Goal: Information Seeking & Learning: Learn about a topic

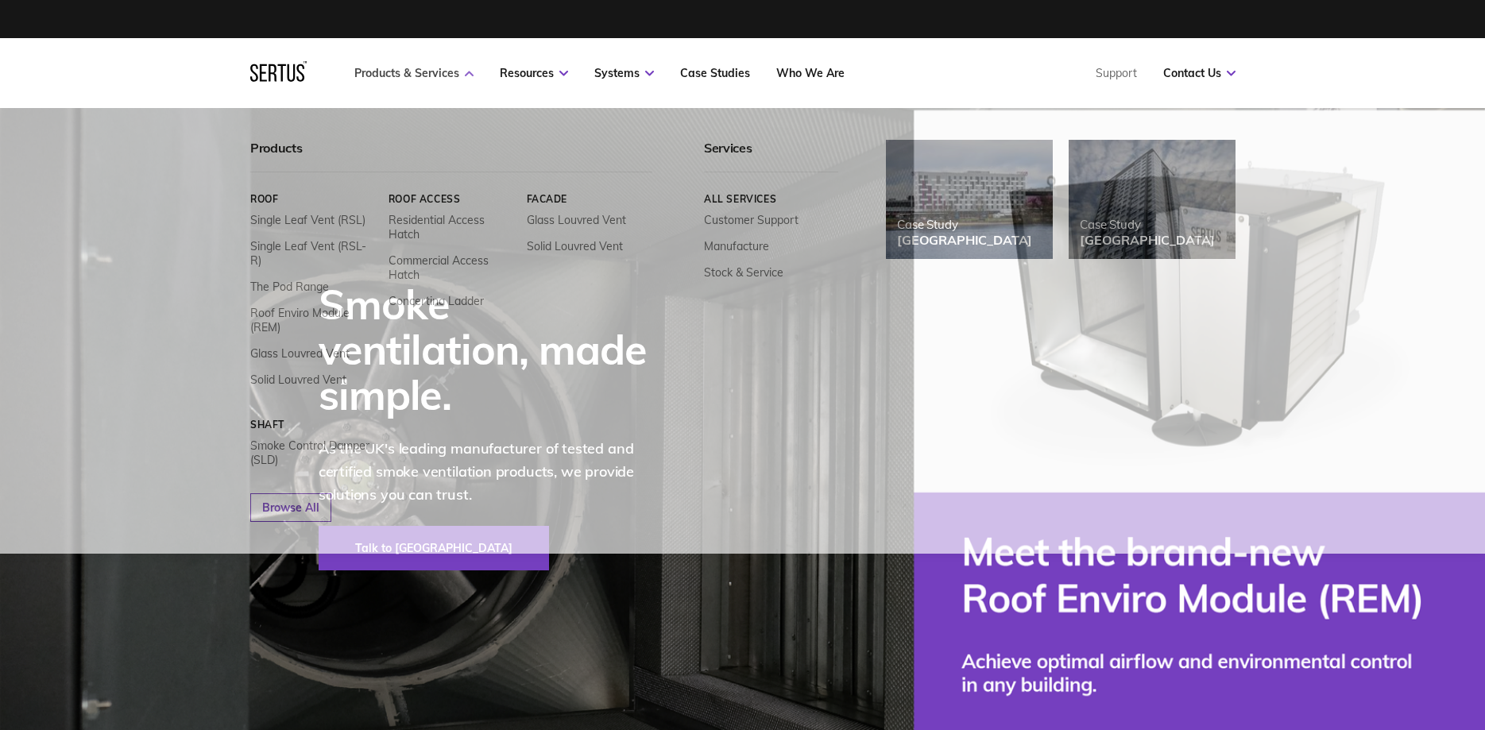
click at [398, 71] on link "Products & Services" at bounding box center [413, 73] width 119 height 14
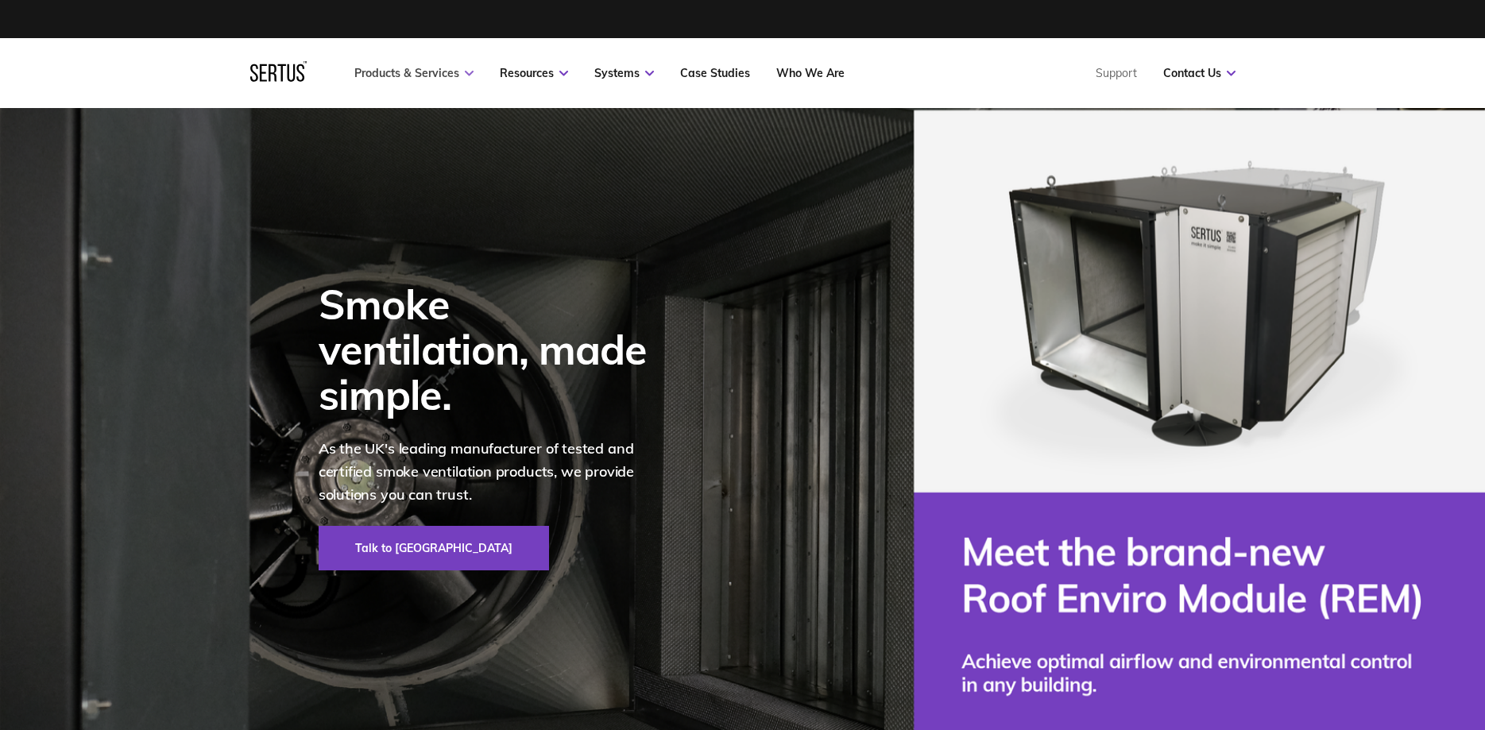
click at [398, 71] on link "Products & Services" at bounding box center [413, 73] width 119 height 14
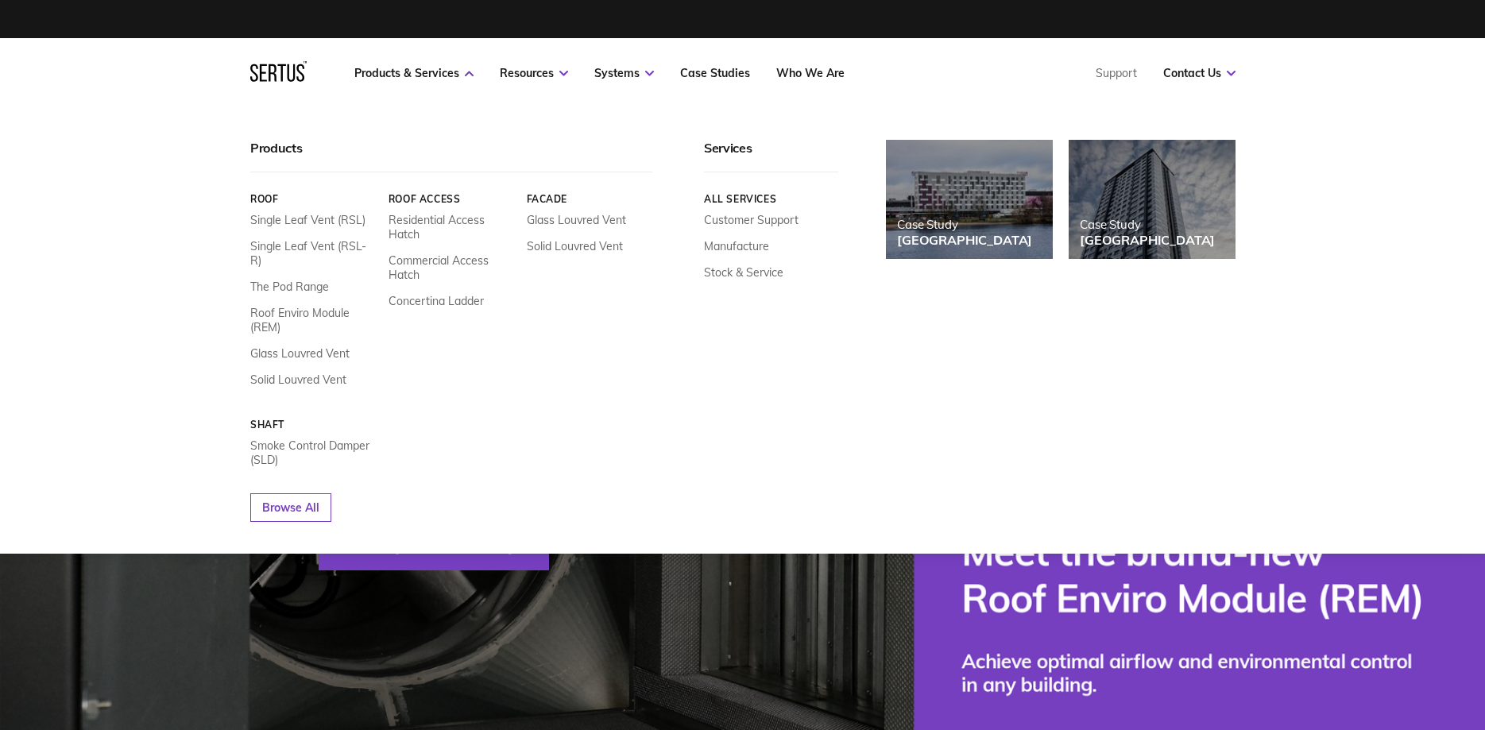
click at [266, 197] on link "Roof" at bounding box center [313, 199] width 126 height 12
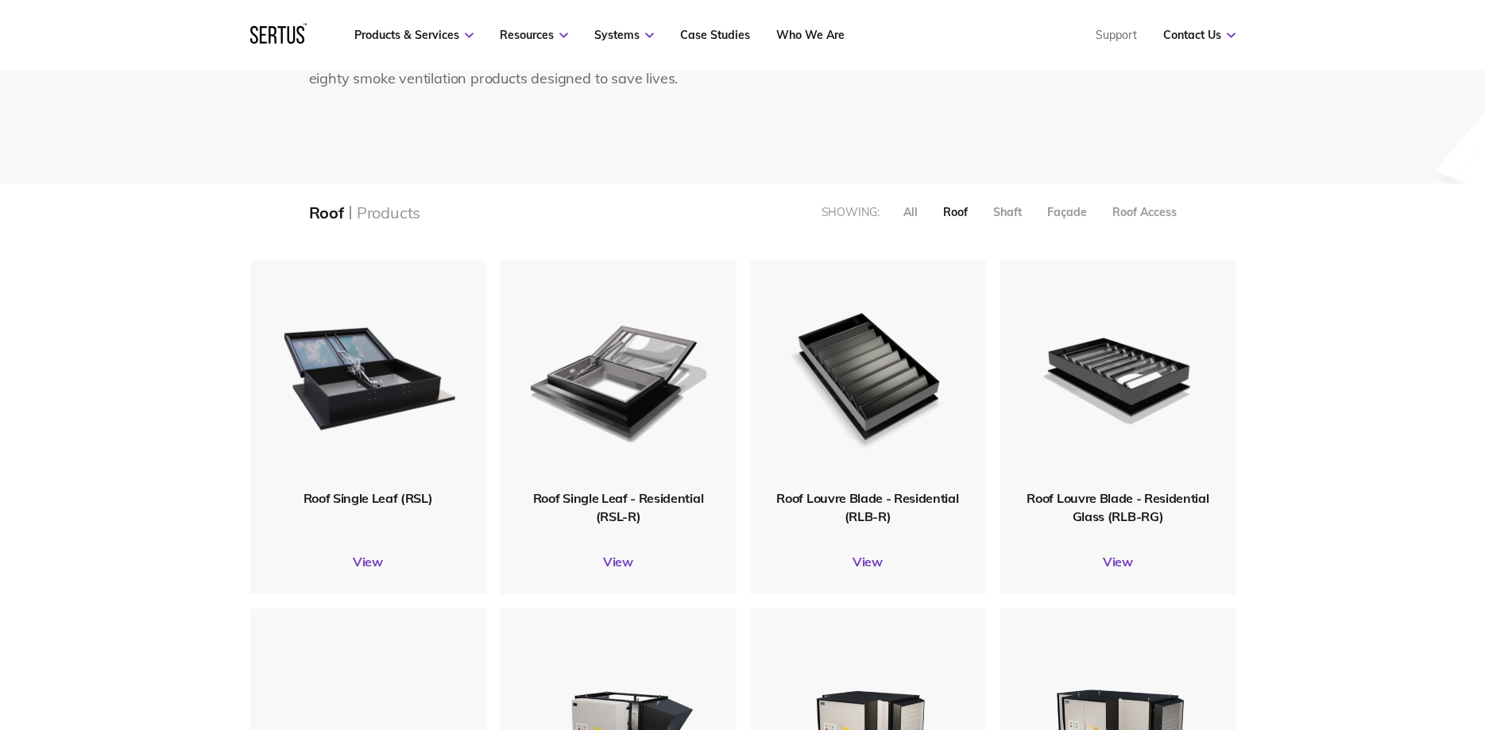
scroll to position [243, 0]
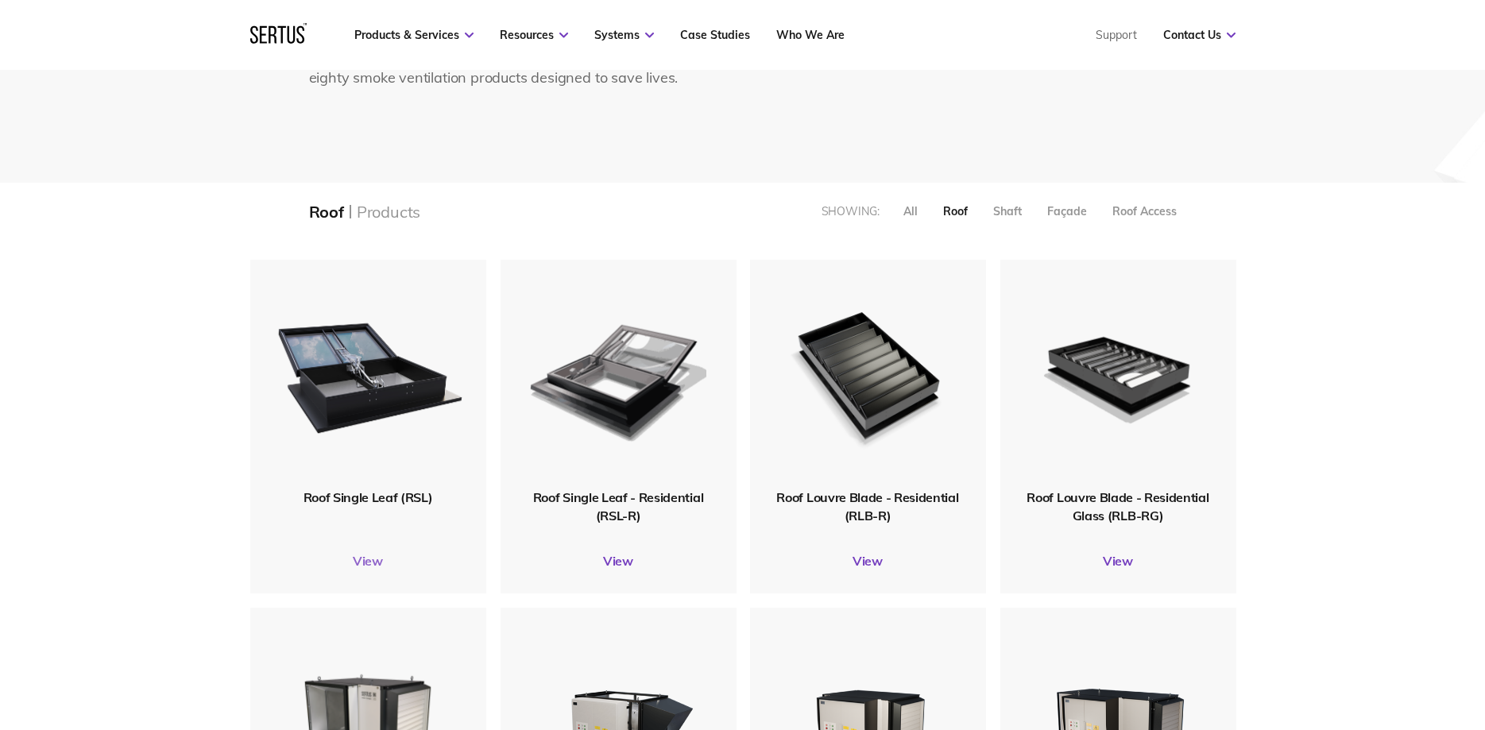
click at [365, 563] on link "View" at bounding box center [368, 561] width 236 height 16
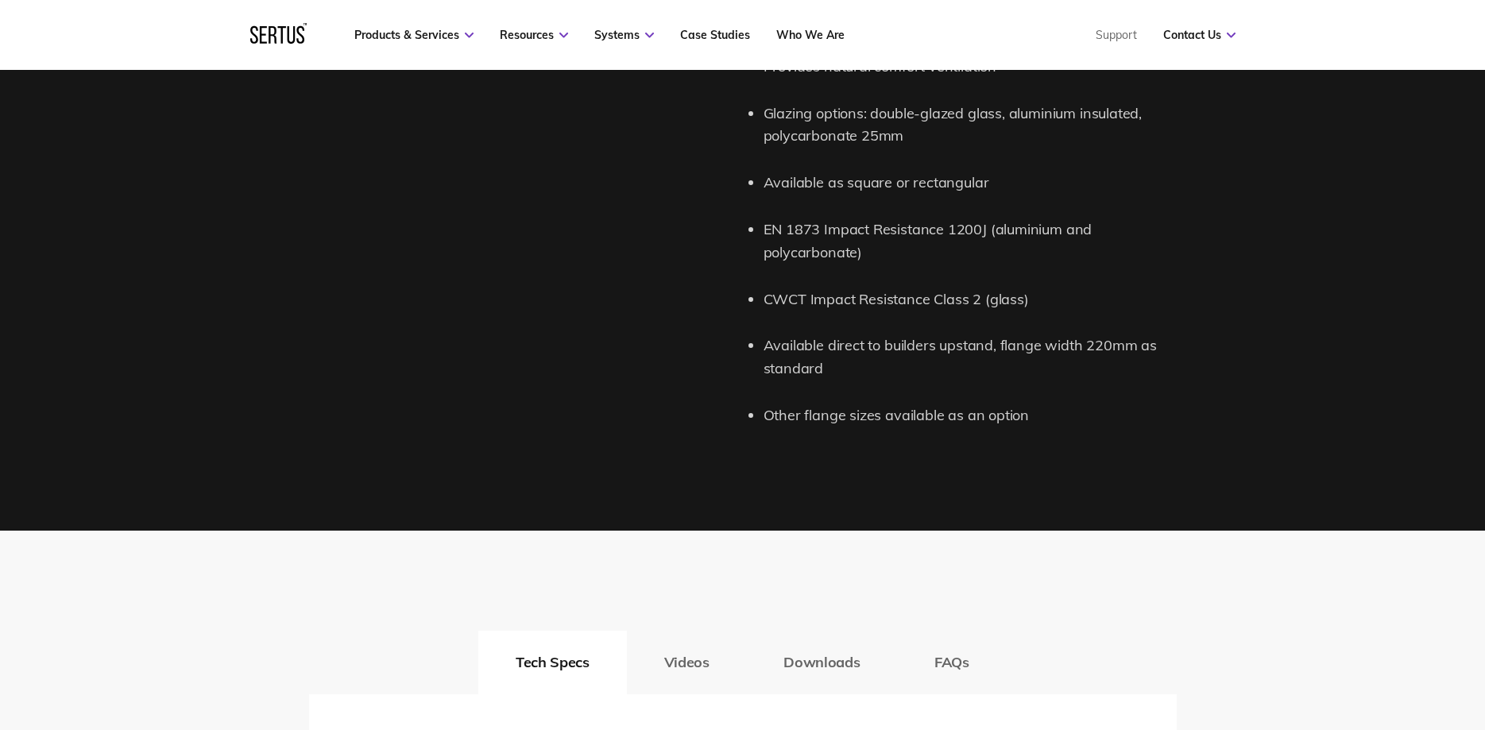
scroll to position [2188, 0]
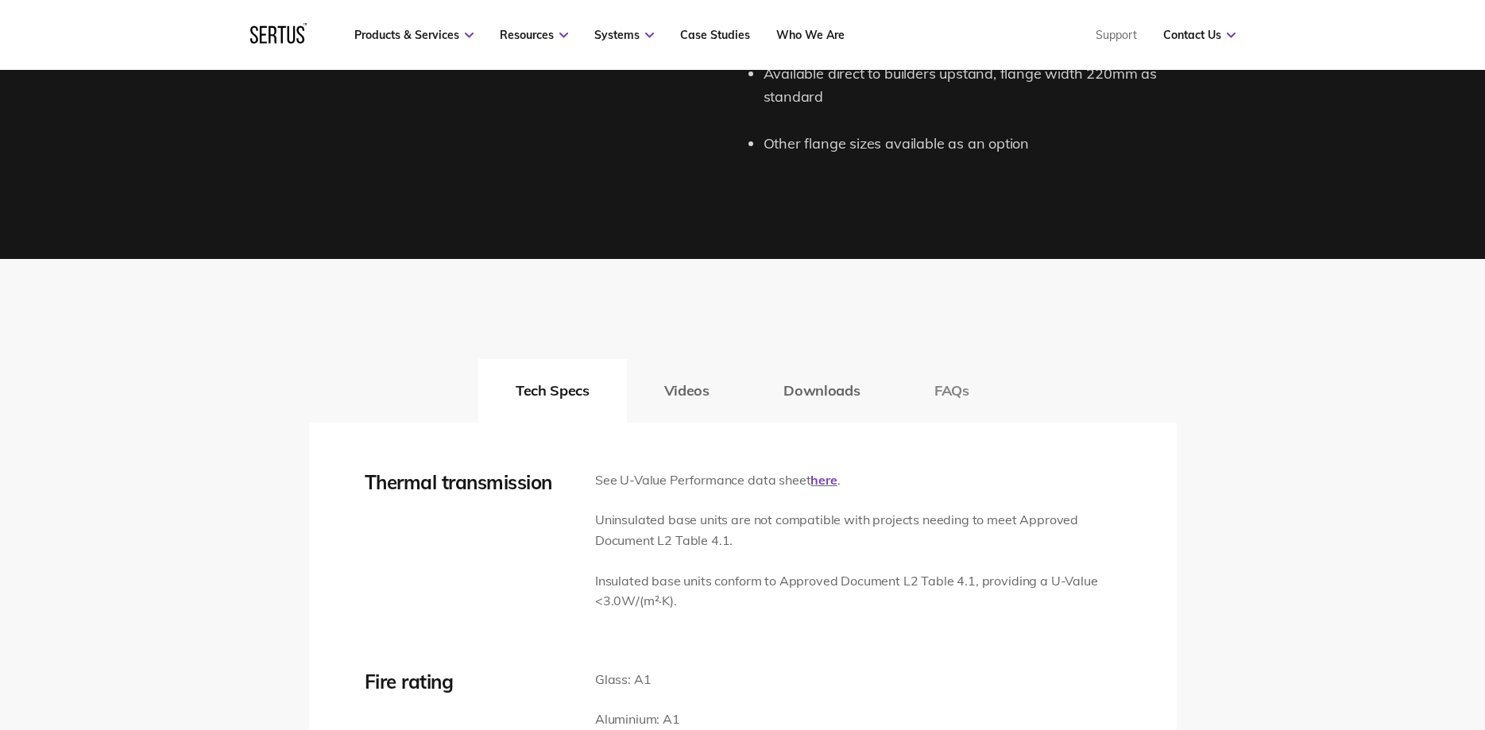
click at [952, 386] on button "FAQs" at bounding box center [952, 391] width 110 height 64
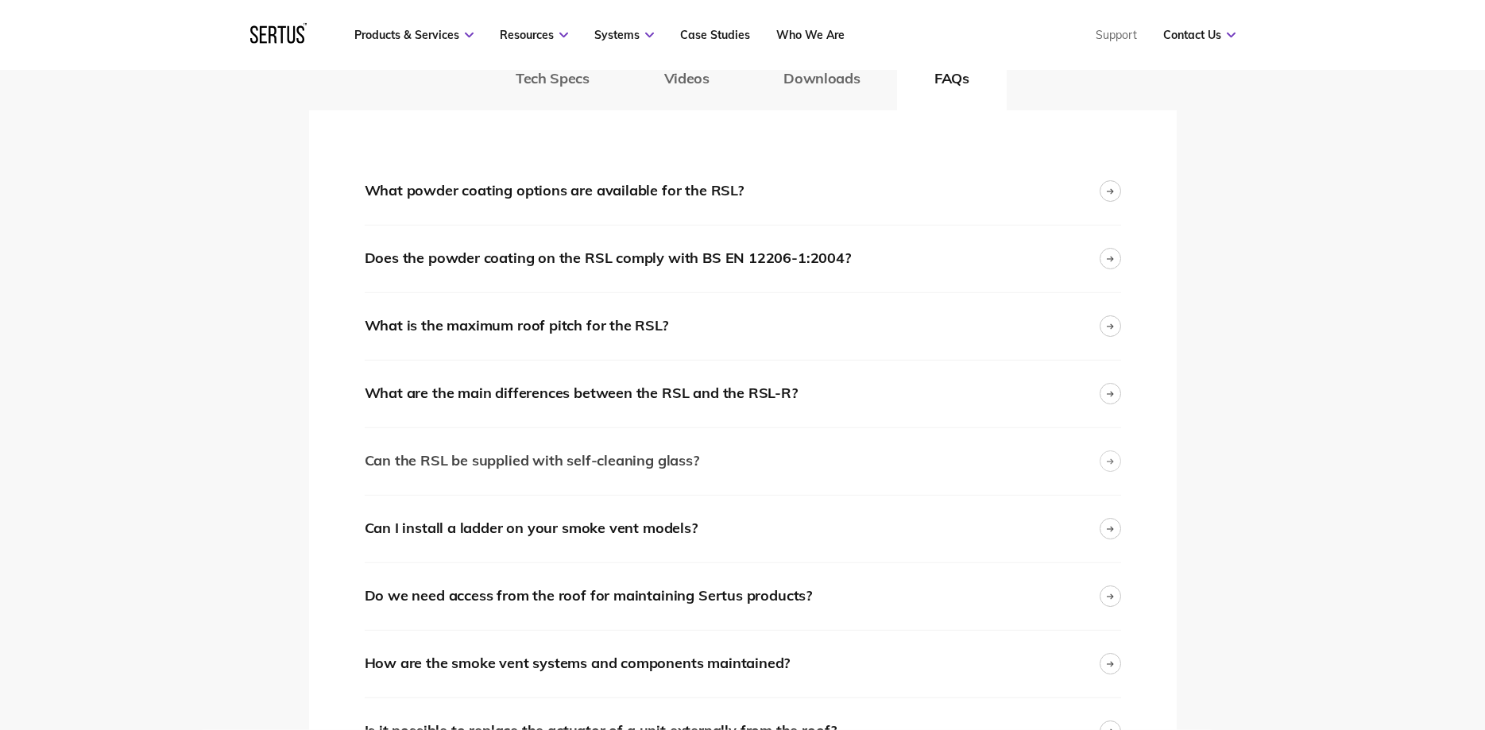
scroll to position [2512, 0]
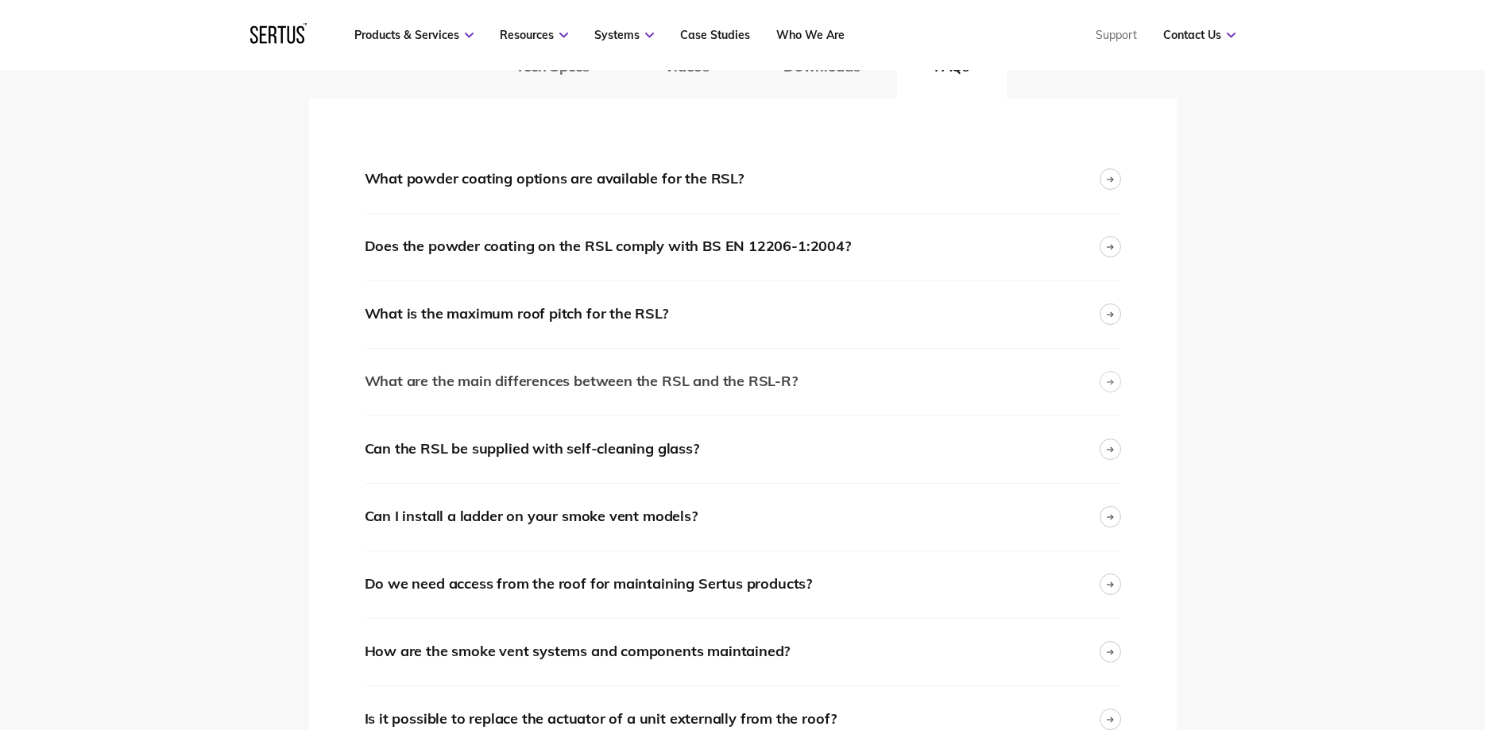
click at [509, 389] on div "What are the main differences between the RSL and the RSL-R?" at bounding box center [581, 381] width 433 height 23
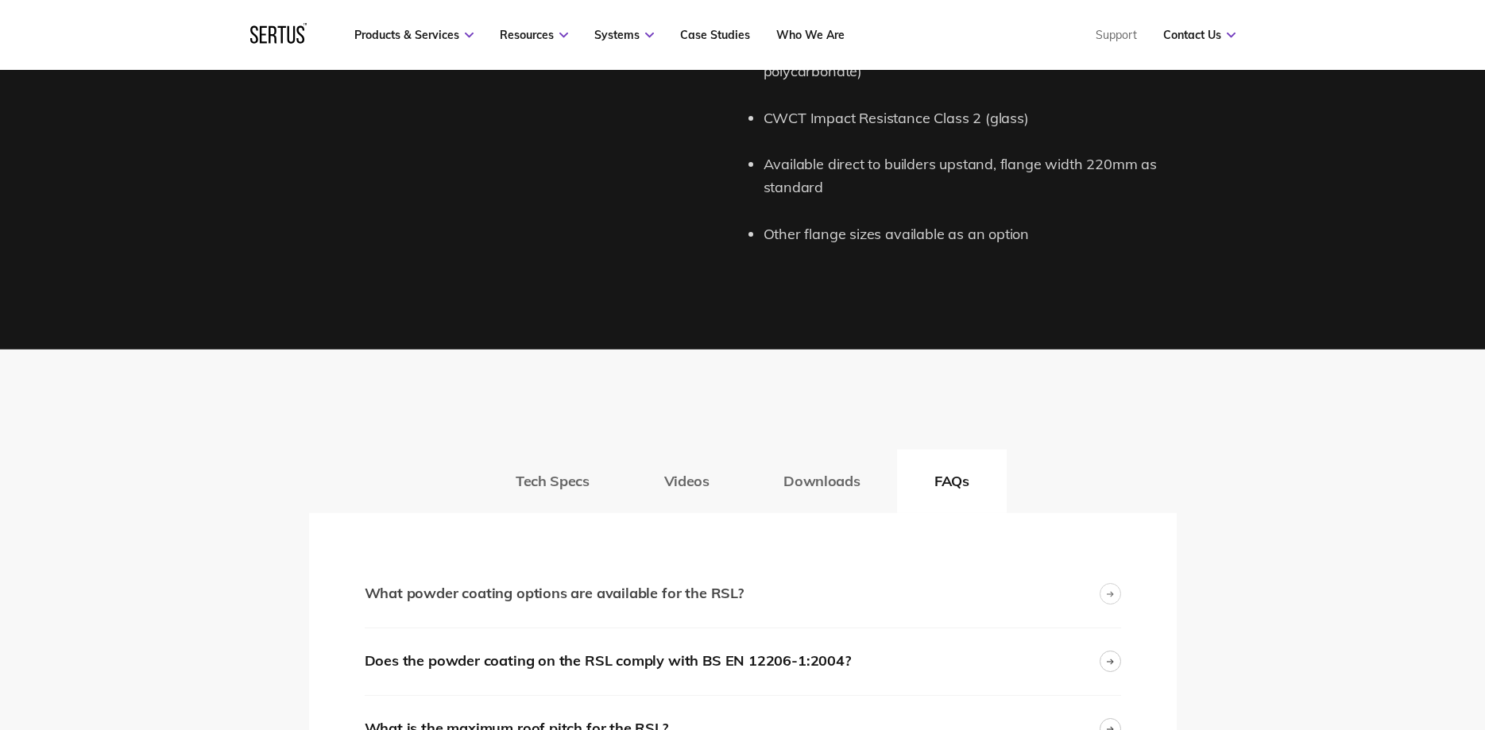
scroll to position [1783, 0]
